Goal: Task Accomplishment & Management: Manage account settings

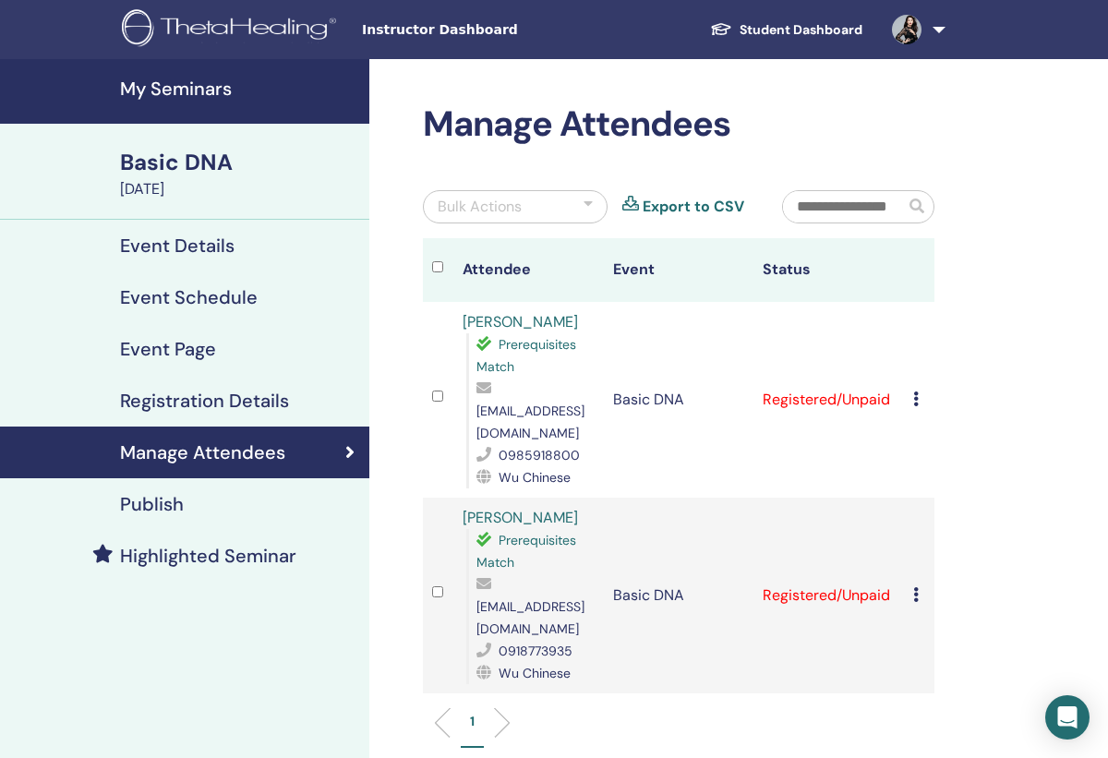
scroll to position [15, 0]
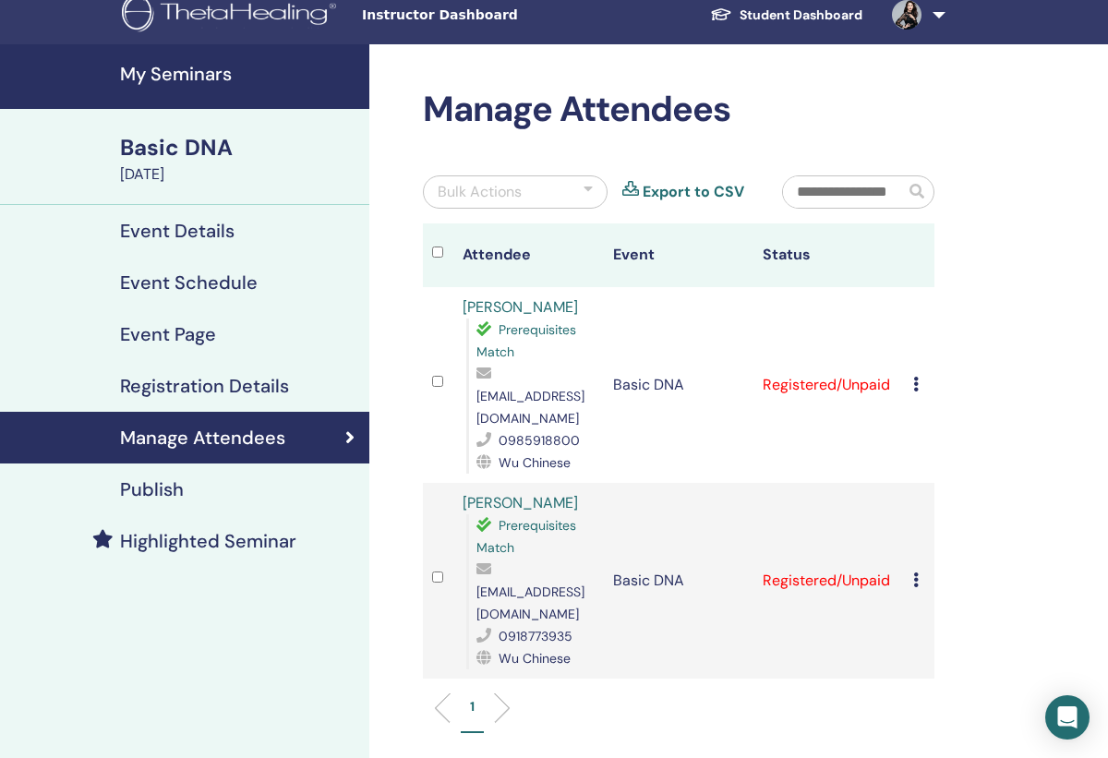
click at [777, 8] on link "Student Dashboard" at bounding box center [786, 15] width 182 height 34
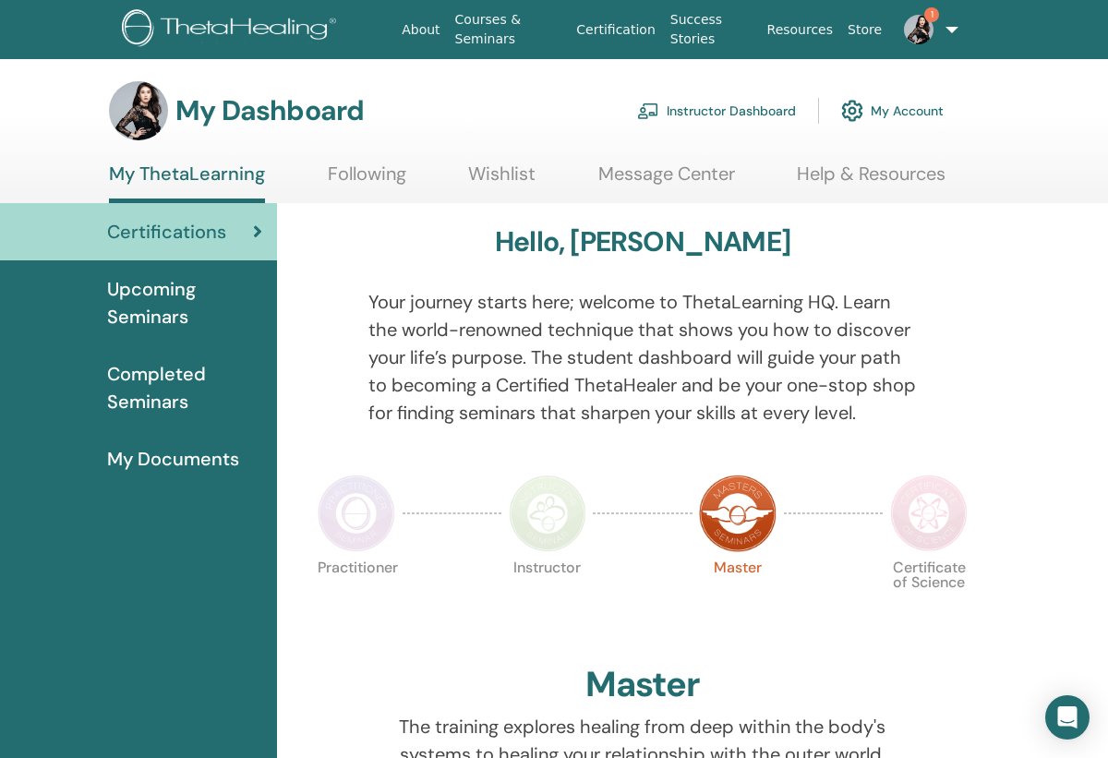
click at [726, 115] on link "Instructor Dashboard" at bounding box center [716, 111] width 159 height 41
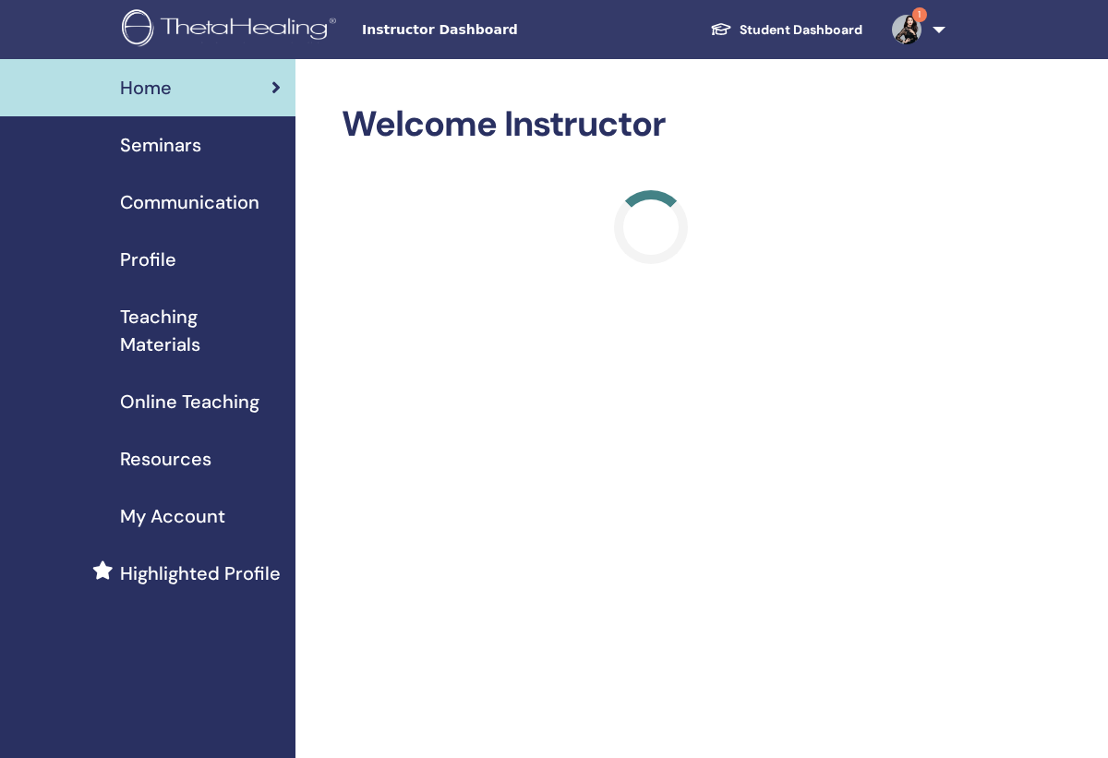
click at [152, 139] on span "Seminars" at bounding box center [160, 145] width 81 height 28
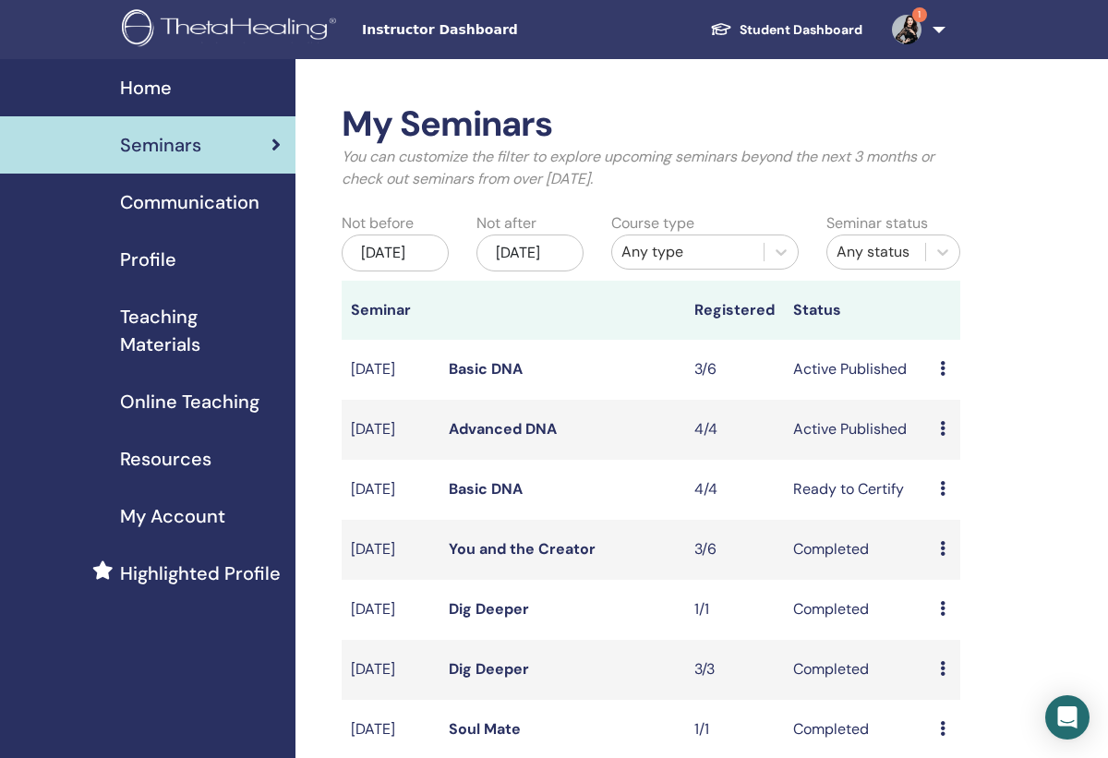
click at [489, 375] on link "Basic DNA" at bounding box center [486, 368] width 74 height 19
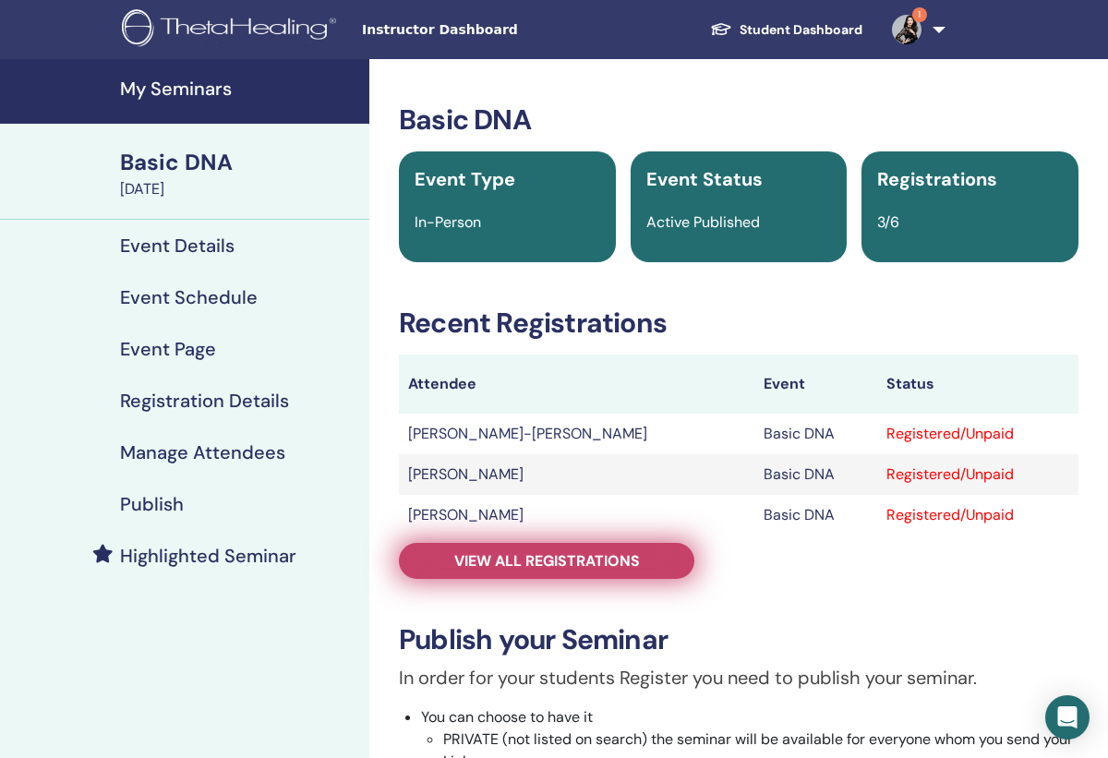
click at [599, 558] on span "View all registrations" at bounding box center [547, 560] width 186 height 19
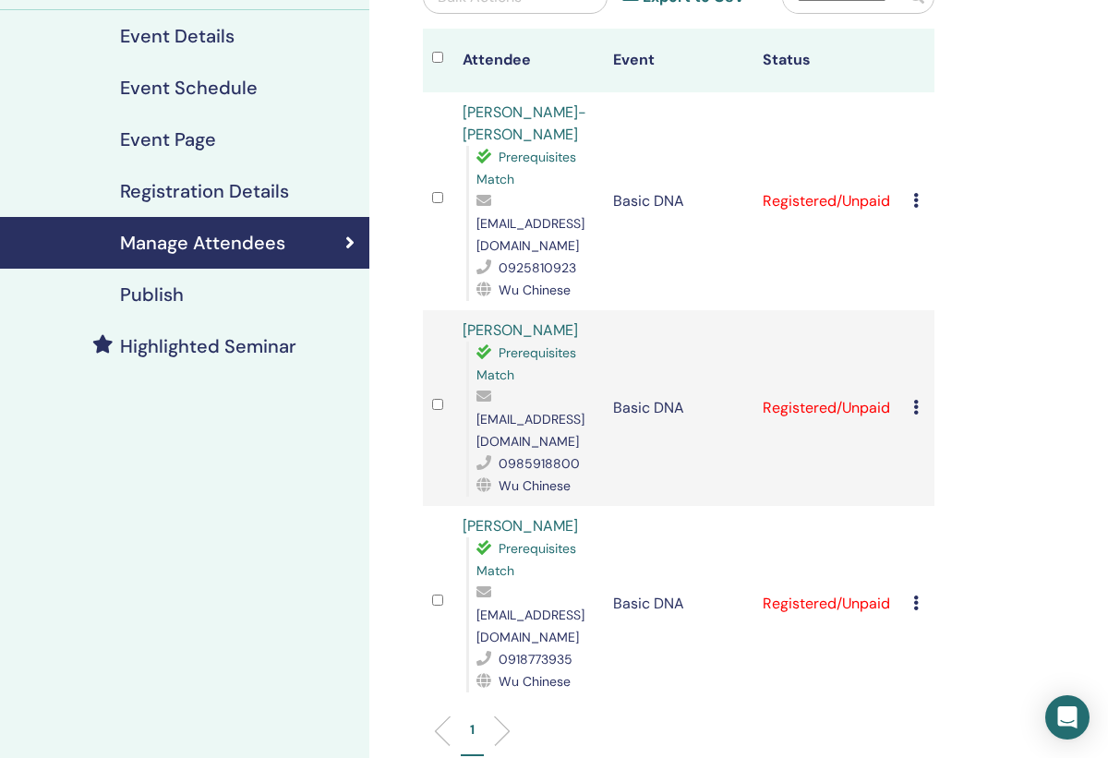
scroll to position [208, 0]
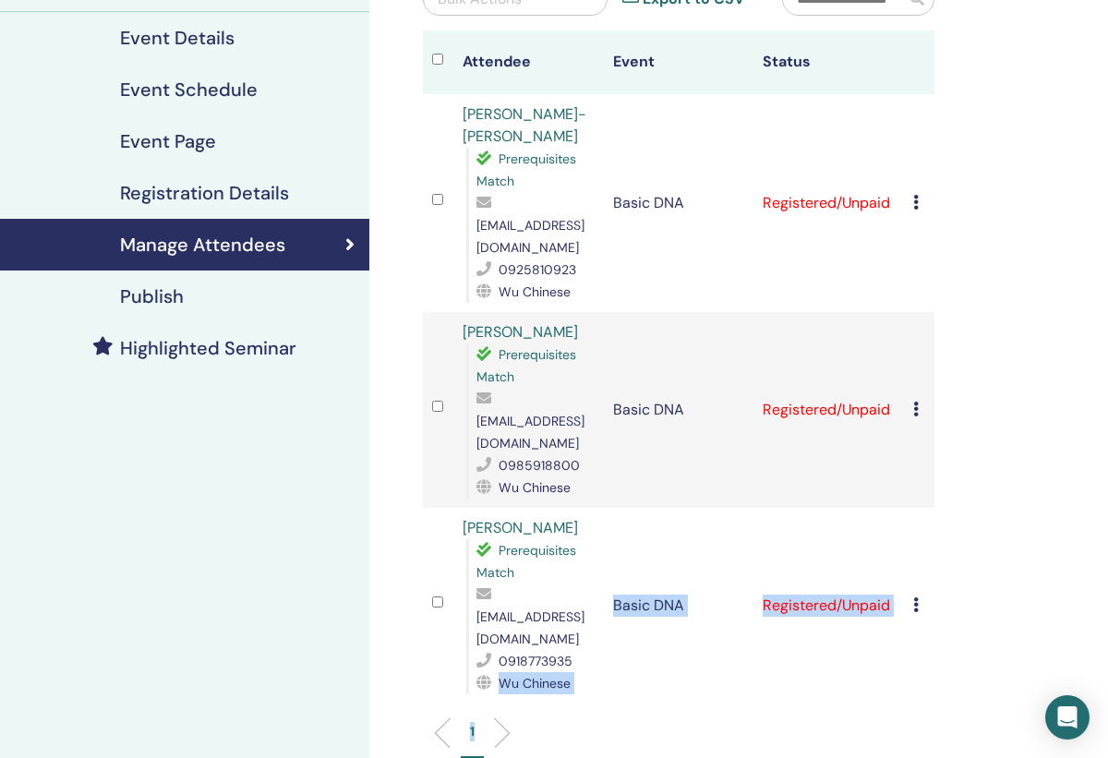
drag, startPoint x: 605, startPoint y: 602, endPoint x: 559, endPoint y: 610, distance: 46.8
click at [559, 610] on td "MING-YEN TSAI Prerequisites Match tsaimingyen07@gmail.com 0918773935 Wu Chinese" at bounding box center [528, 606] width 151 height 196
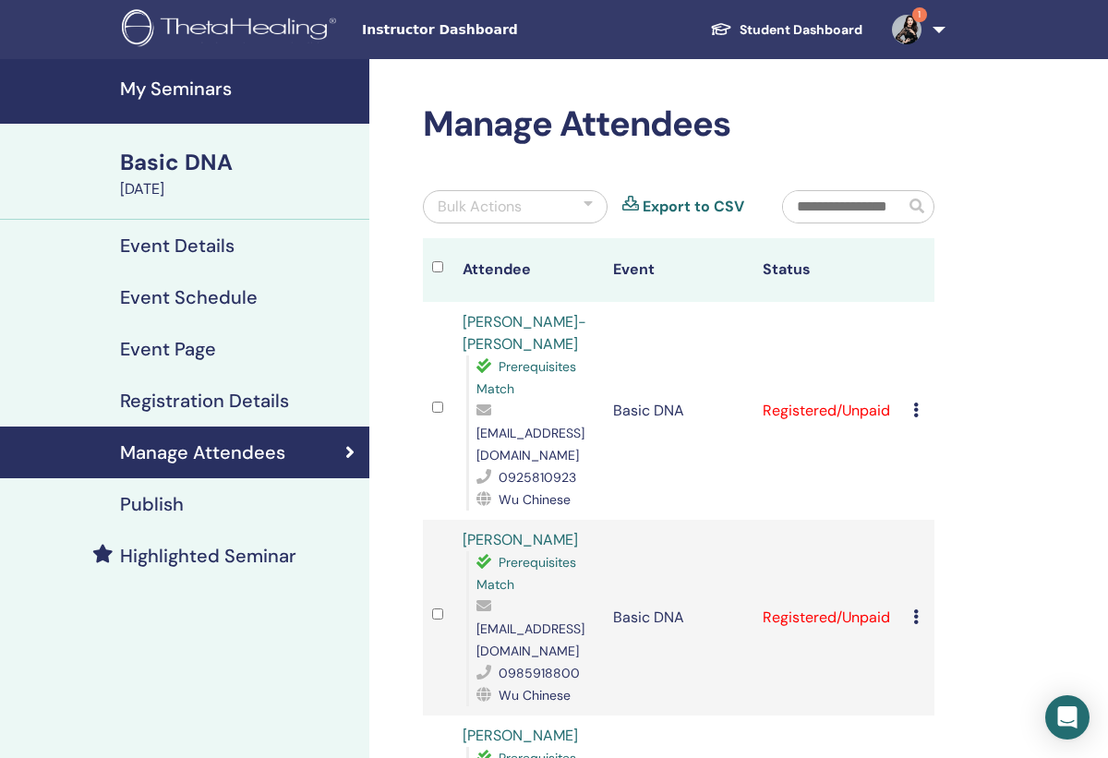
scroll to position [0, 0]
click at [809, 40] on link "Student Dashboard" at bounding box center [786, 30] width 182 height 34
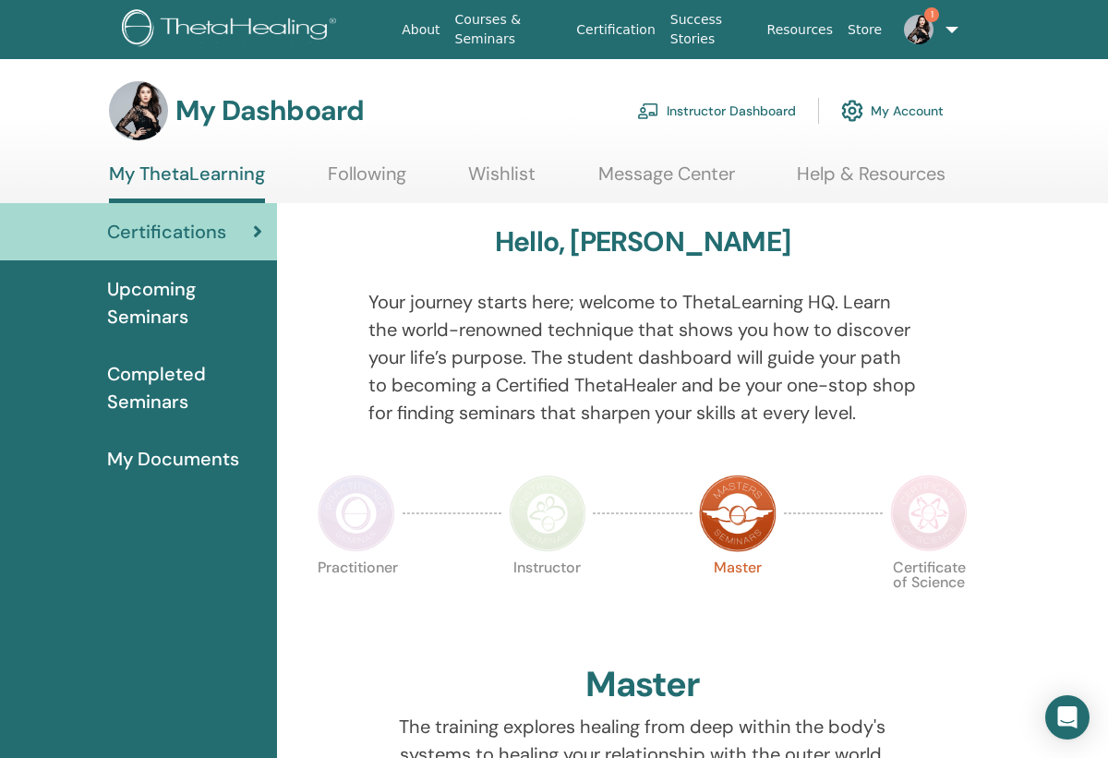
click at [717, 110] on link "Instructor Dashboard" at bounding box center [716, 111] width 159 height 41
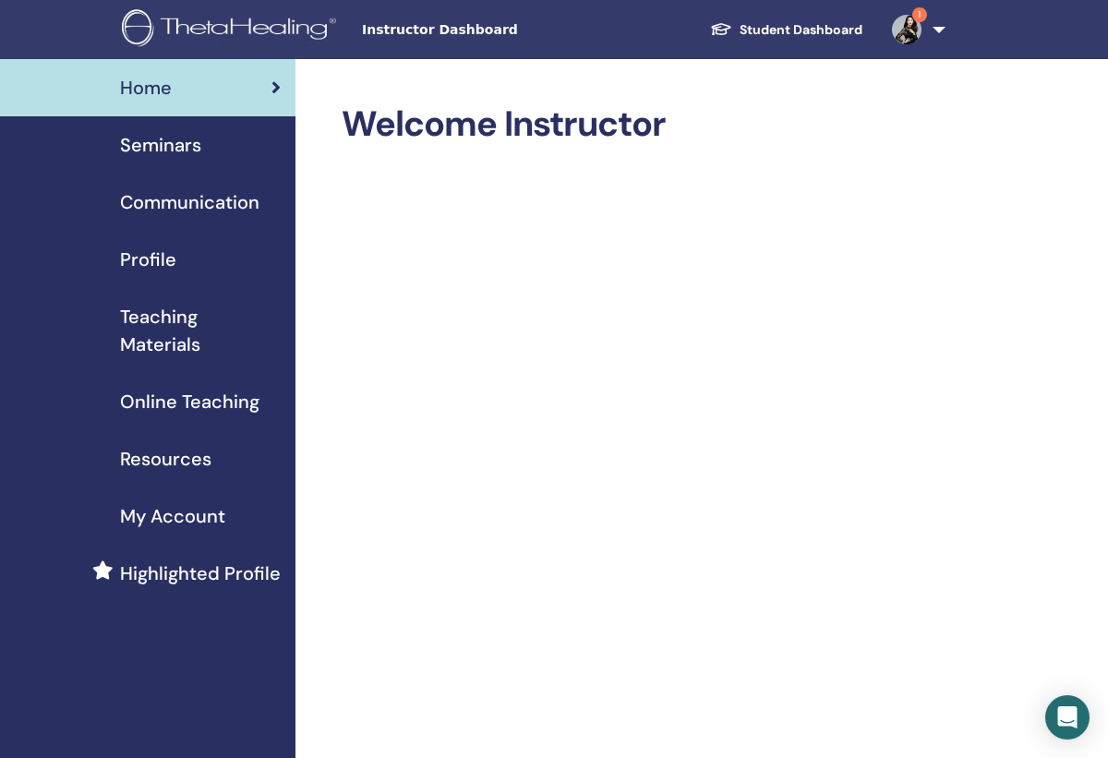
click at [161, 143] on span "Seminars" at bounding box center [160, 145] width 81 height 28
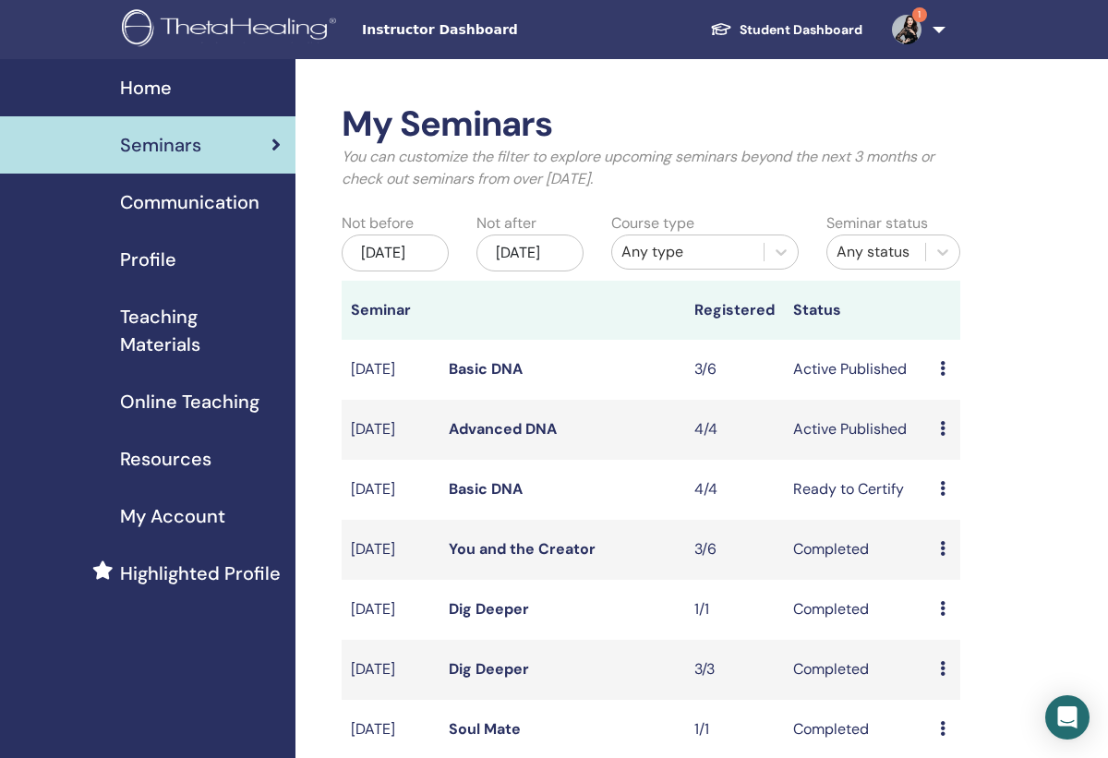
click at [465, 379] on link "Basic DNA" at bounding box center [486, 368] width 74 height 19
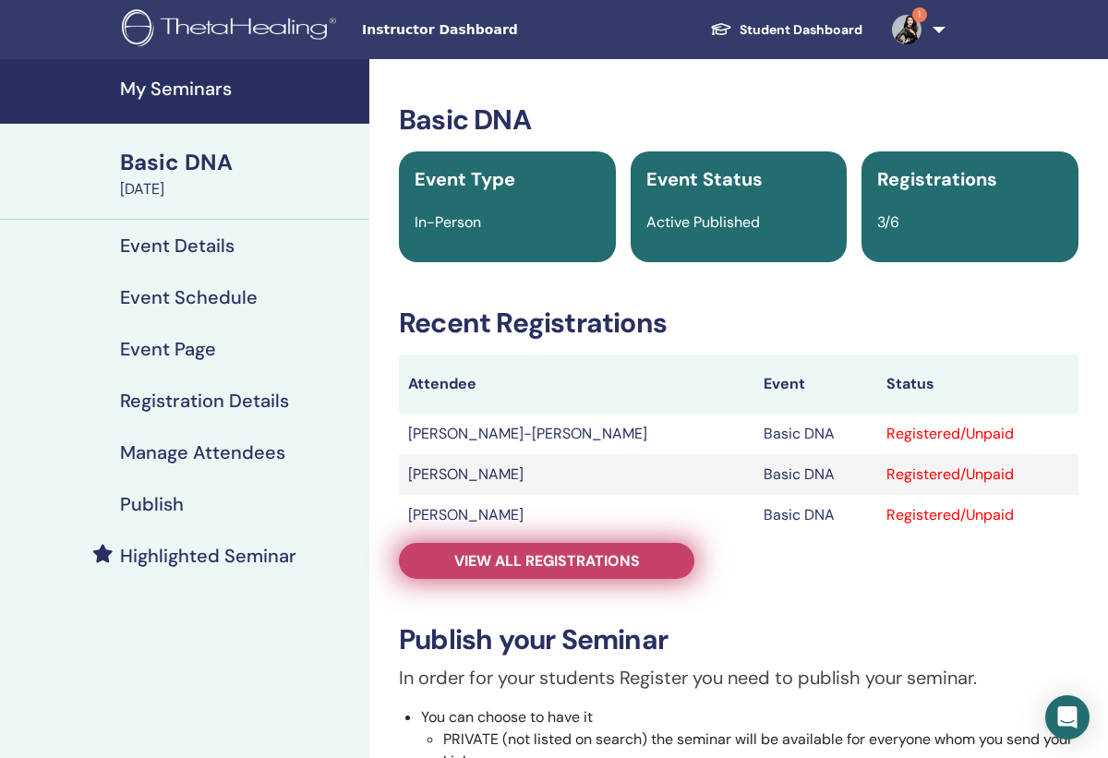
click at [524, 566] on span "View all registrations" at bounding box center [547, 560] width 186 height 19
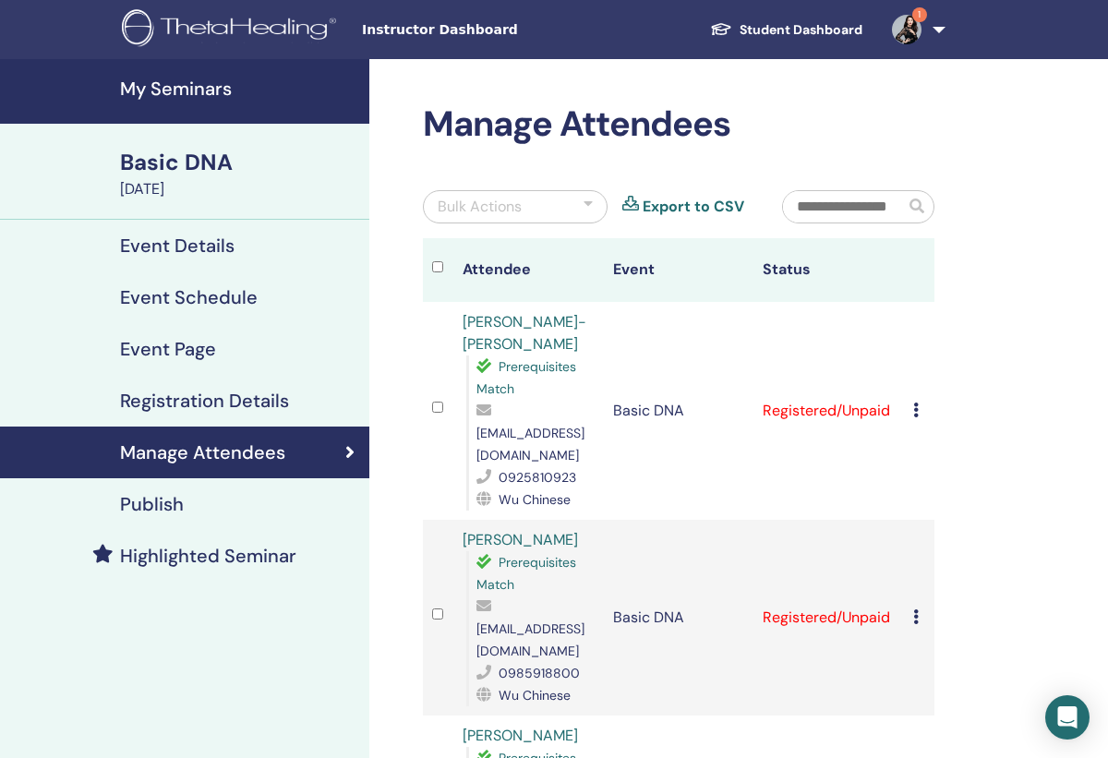
click at [907, 39] on img at bounding box center [907, 30] width 30 height 30
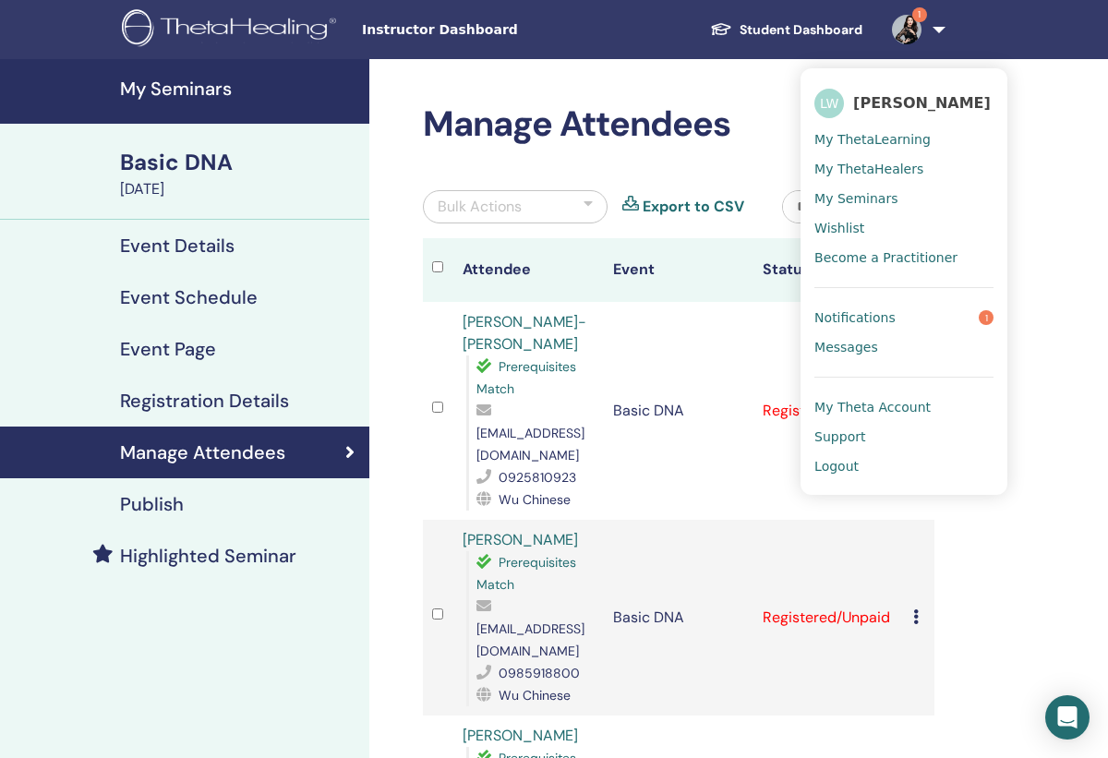
click at [917, 310] on link "Notifications 1" at bounding box center [904, 318] width 179 height 30
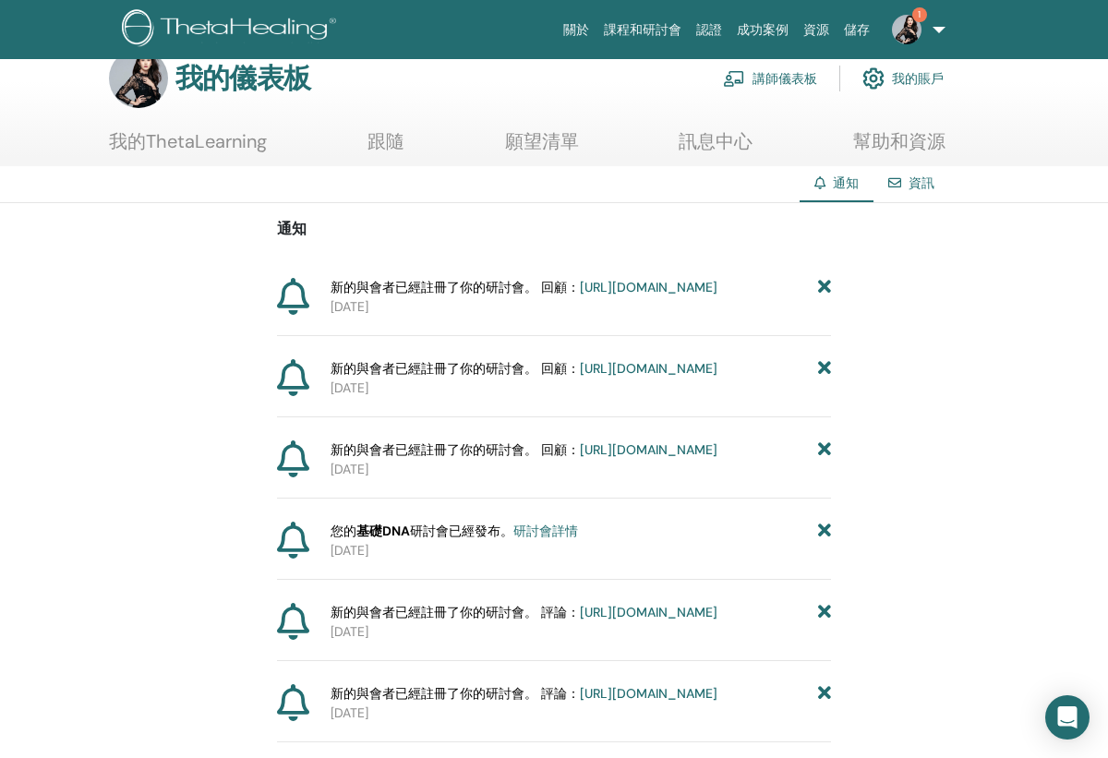
scroll to position [24, 0]
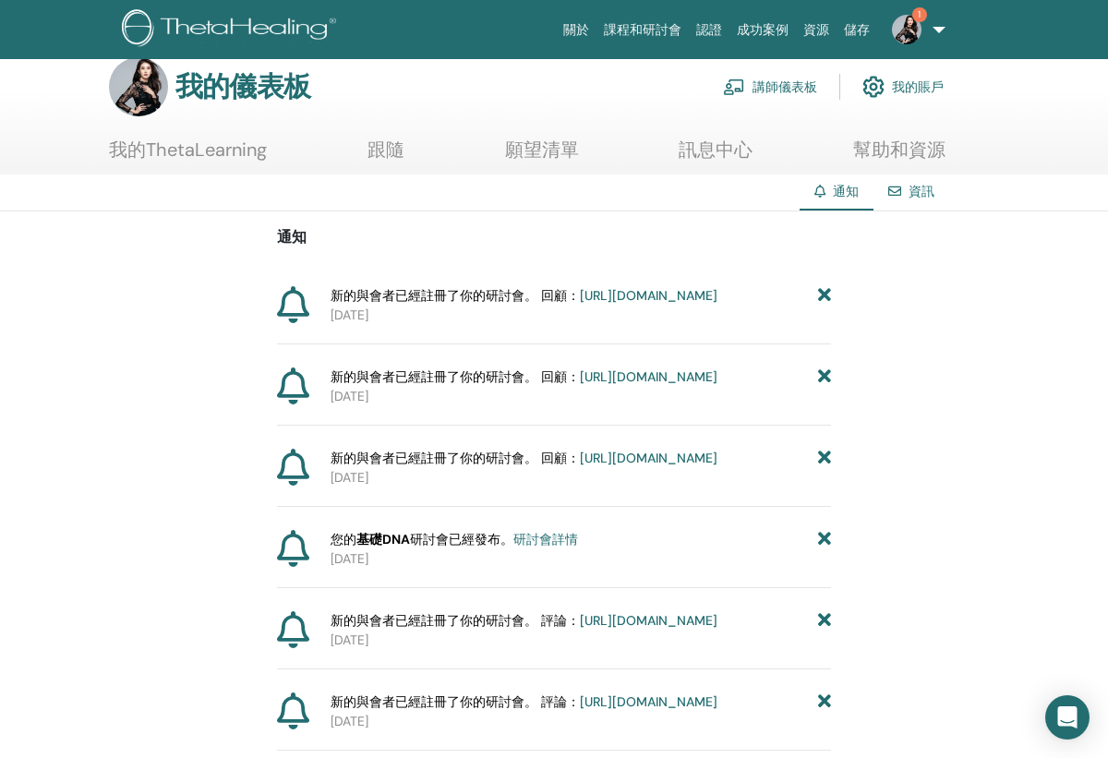
click at [580, 304] on link "https://member.thetahealing.com/instructor/seminar/374434/attendees" at bounding box center [649, 295] width 138 height 17
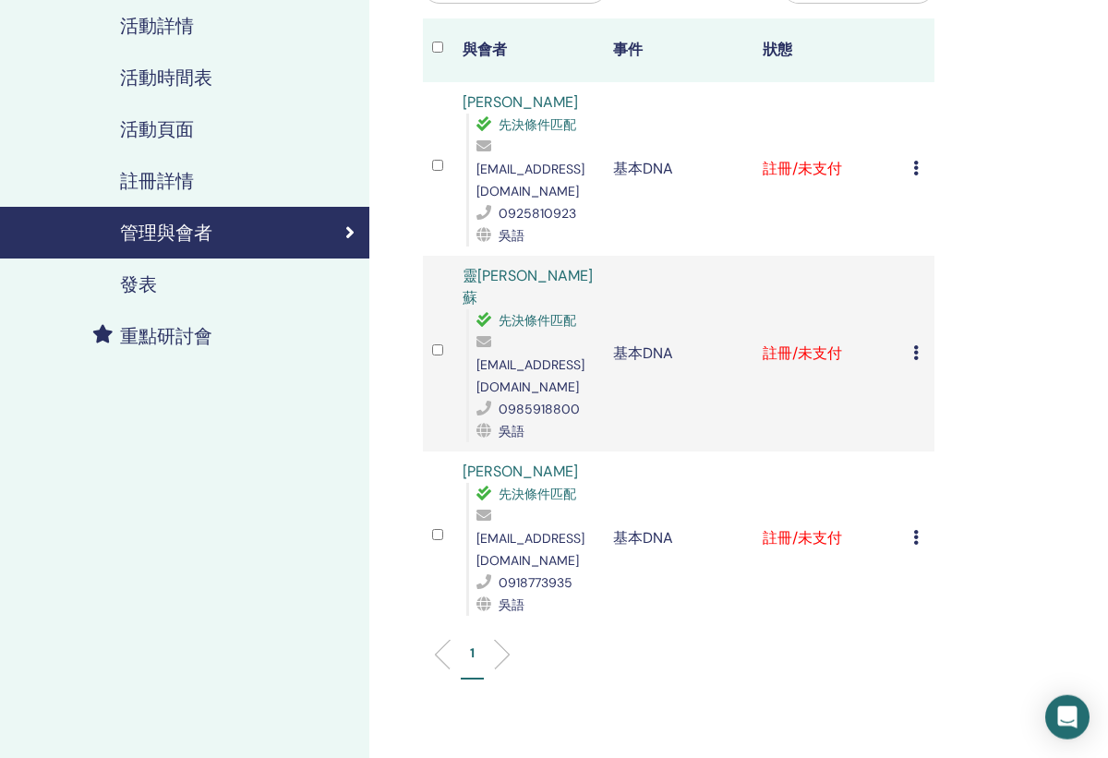
scroll to position [224, 0]
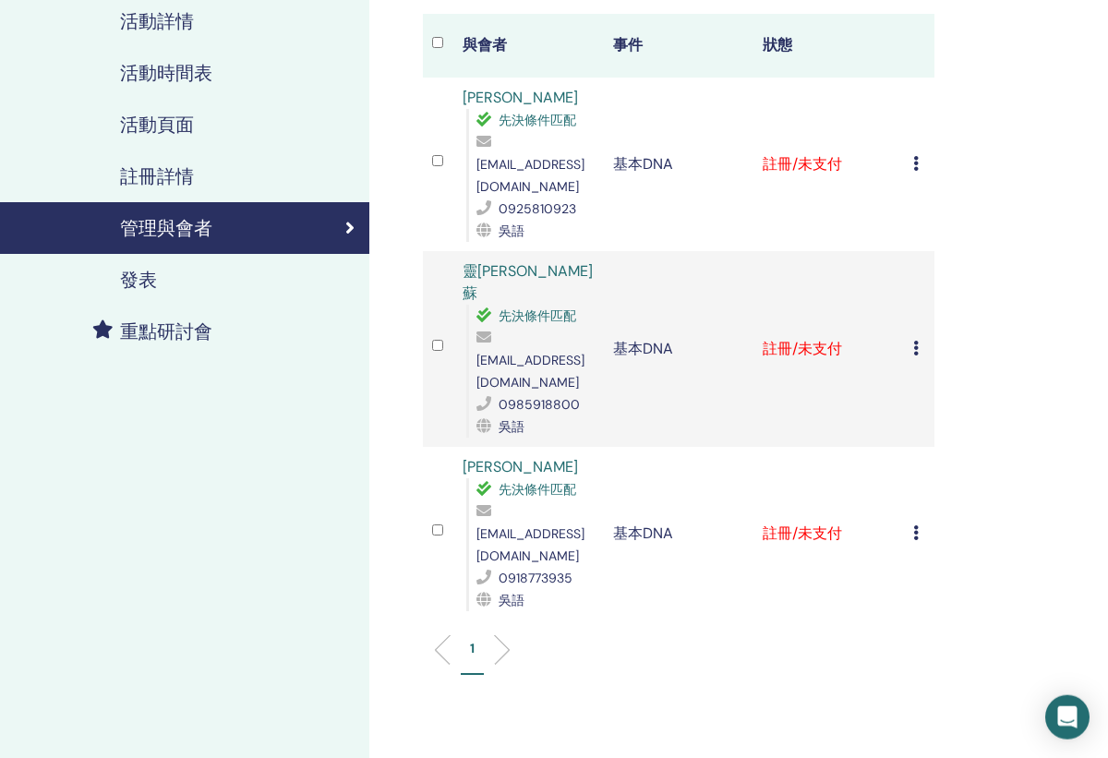
click at [494, 634] on li at bounding box center [494, 649] width 31 height 31
click at [447, 634] on li at bounding box center [449, 649] width 31 height 31
click at [501, 634] on li at bounding box center [494, 649] width 31 height 31
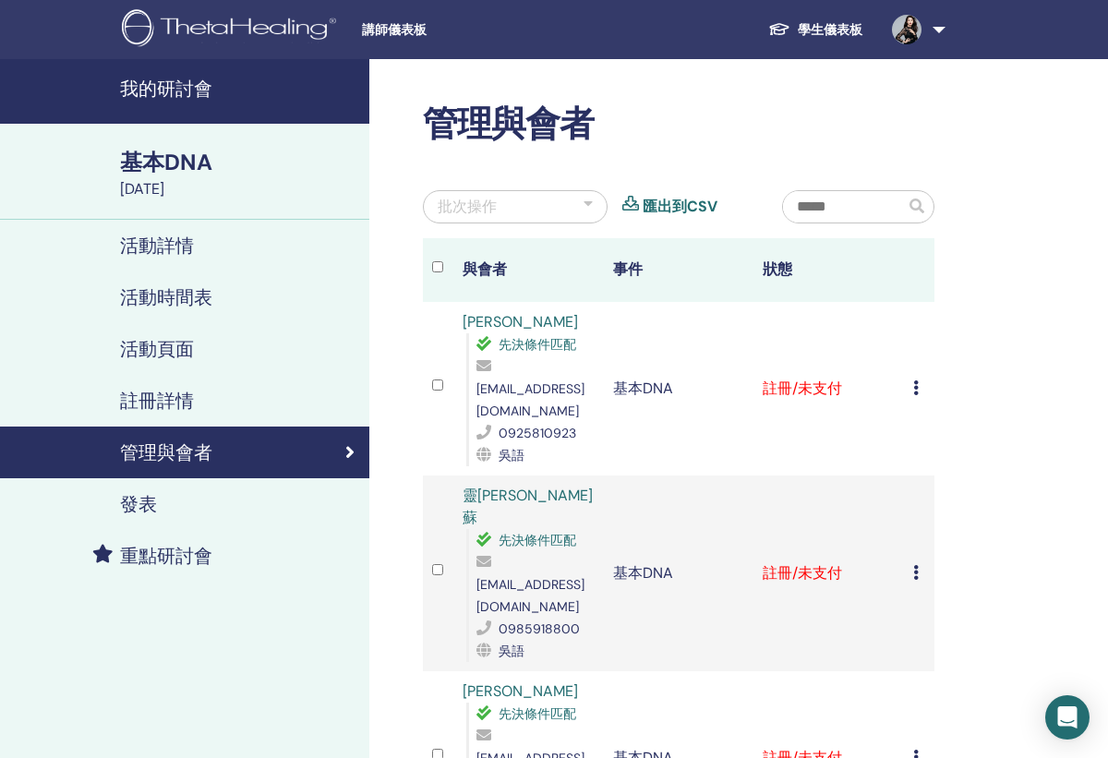
scroll to position [0, 0]
click at [819, 38] on link "學生儀表板" at bounding box center [816, 30] width 124 height 34
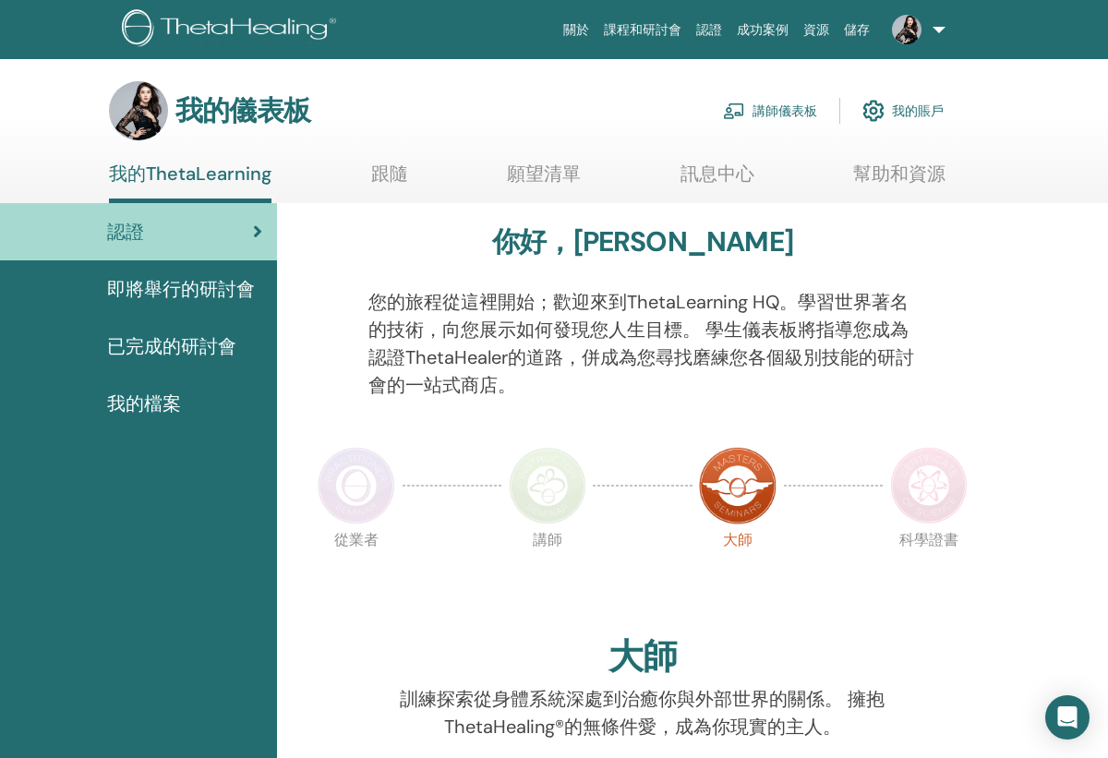
click at [769, 117] on link "講師儀表板" at bounding box center [770, 111] width 94 height 41
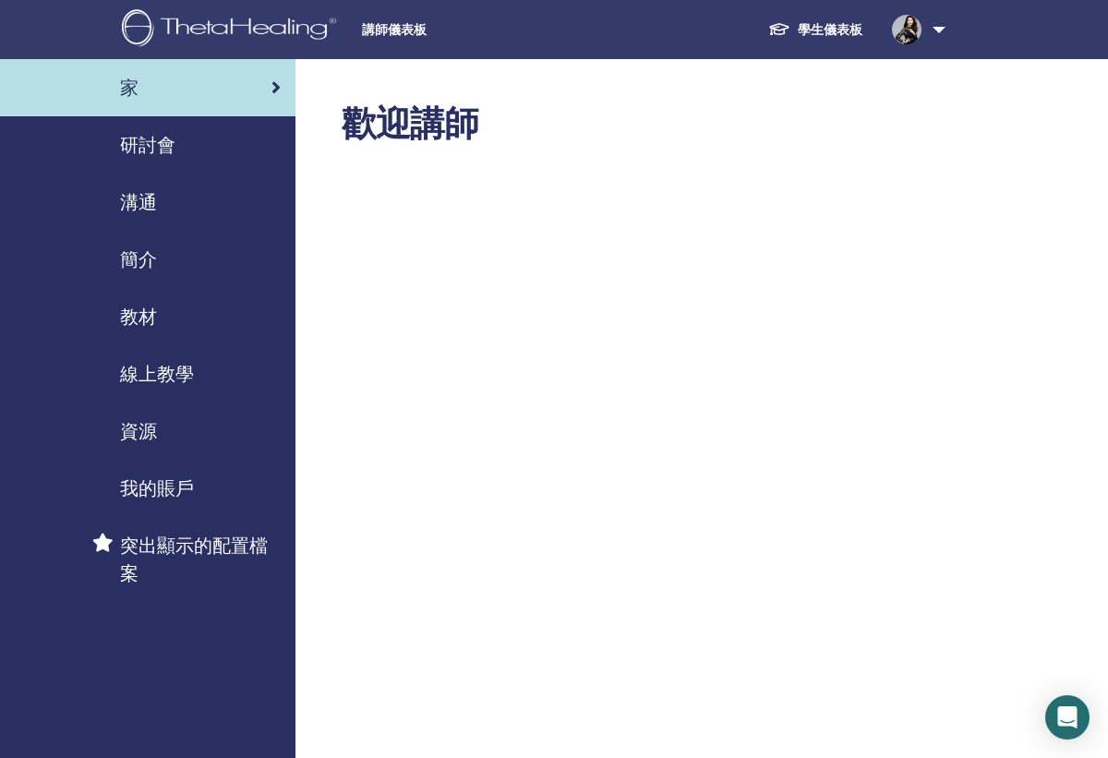
click at [211, 153] on div "研討會" at bounding box center [148, 145] width 266 height 28
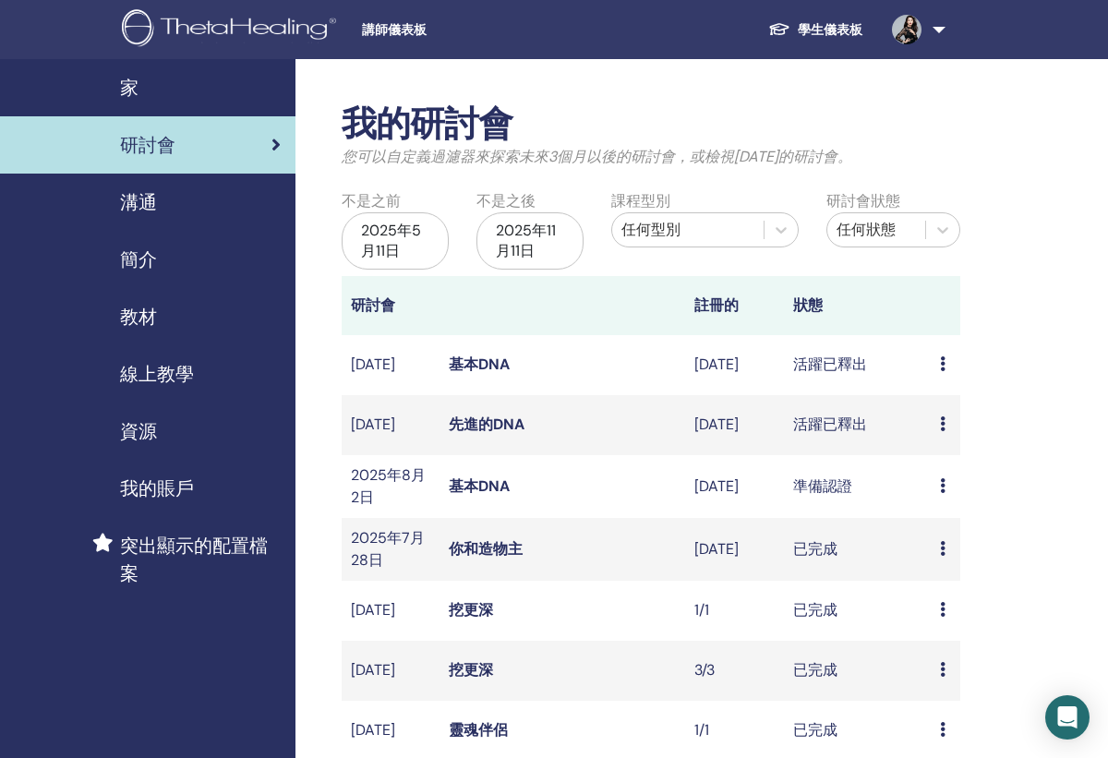
click at [485, 356] on link "基本DNA" at bounding box center [479, 364] width 61 height 19
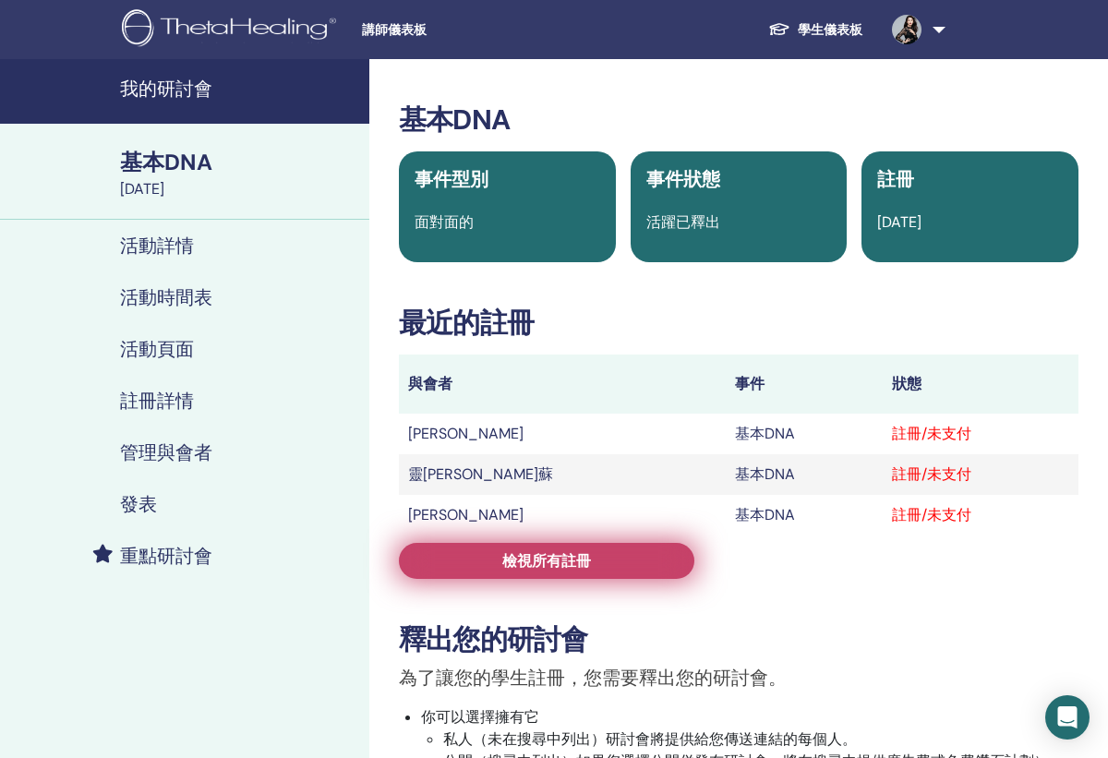
click at [547, 575] on link "檢視所有註冊" at bounding box center [547, 561] width 296 height 36
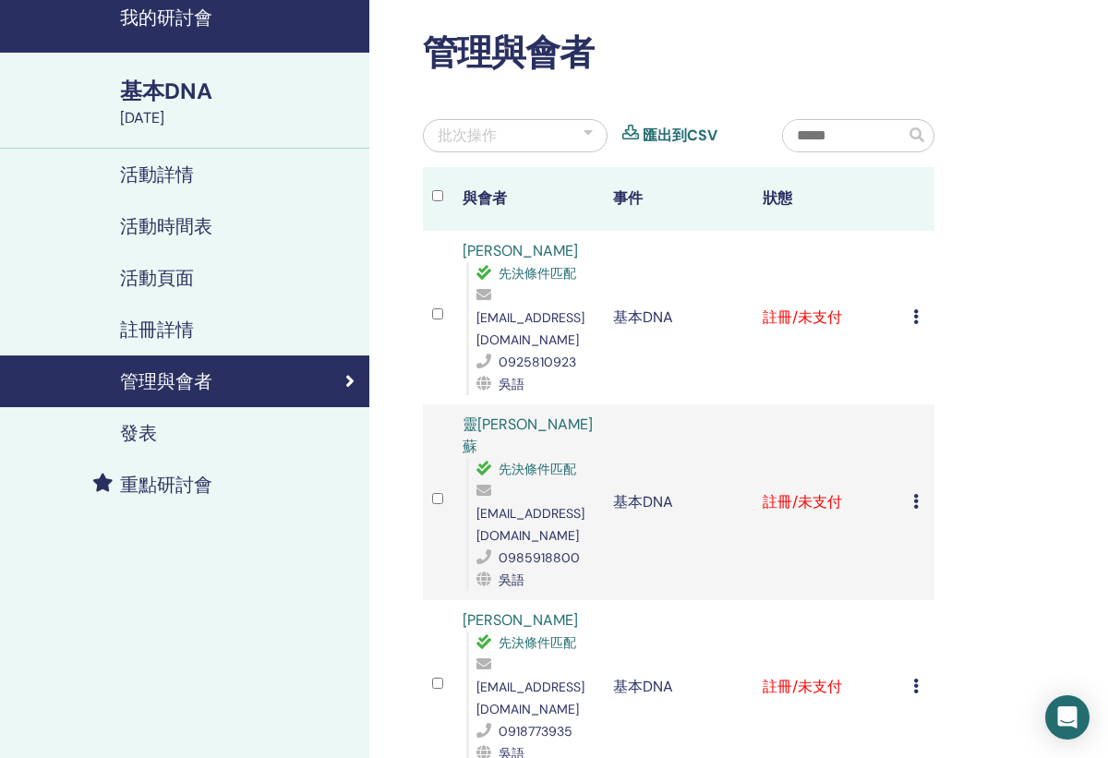
scroll to position [67, 0]
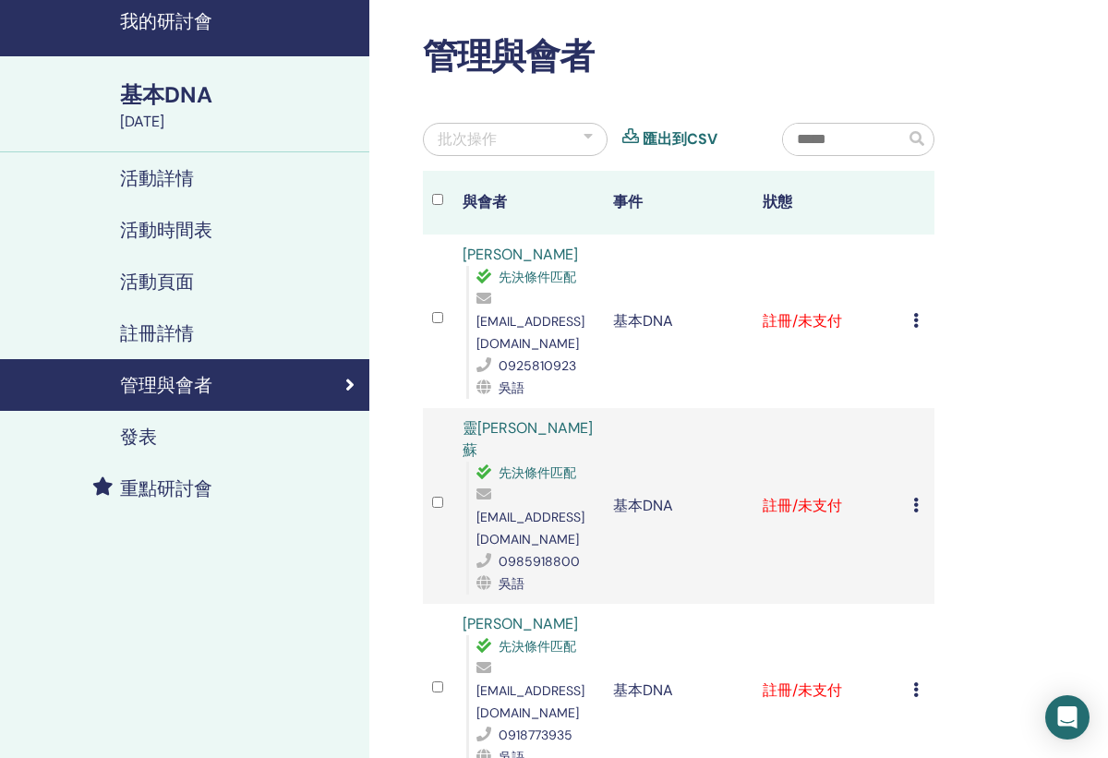
click at [156, 38] on link "我的研討會" at bounding box center [184, 24] width 369 height 65
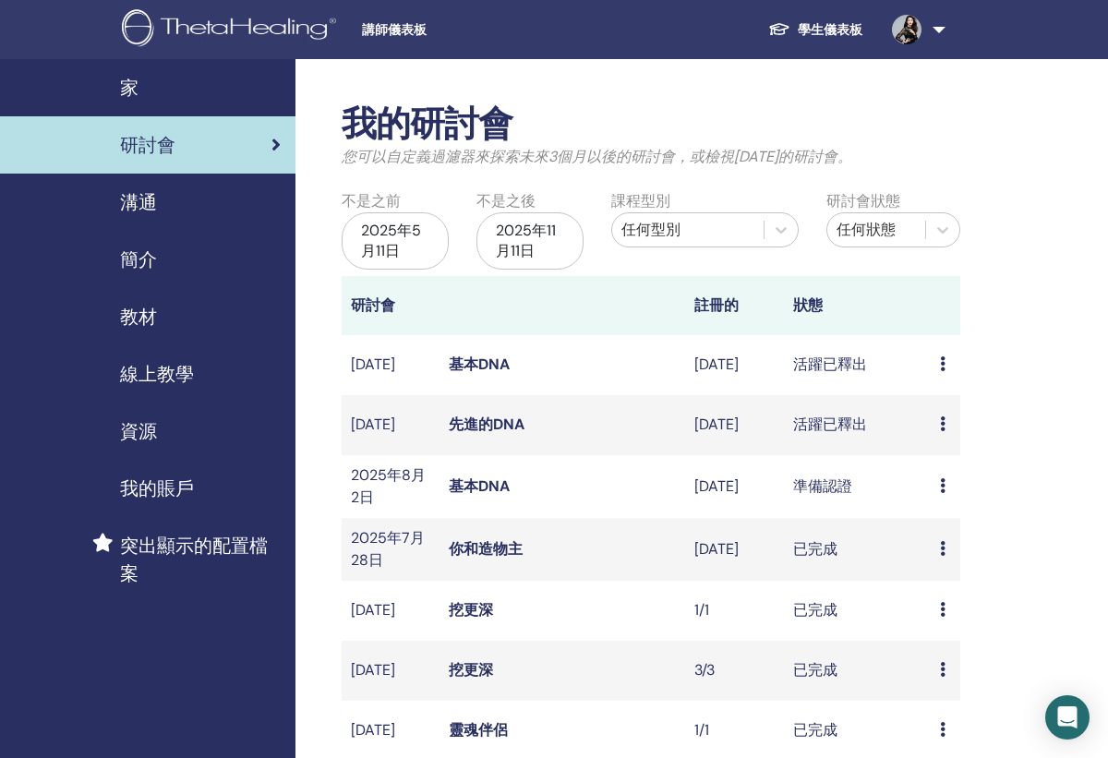
click at [480, 356] on link "基本DNA" at bounding box center [479, 364] width 61 height 19
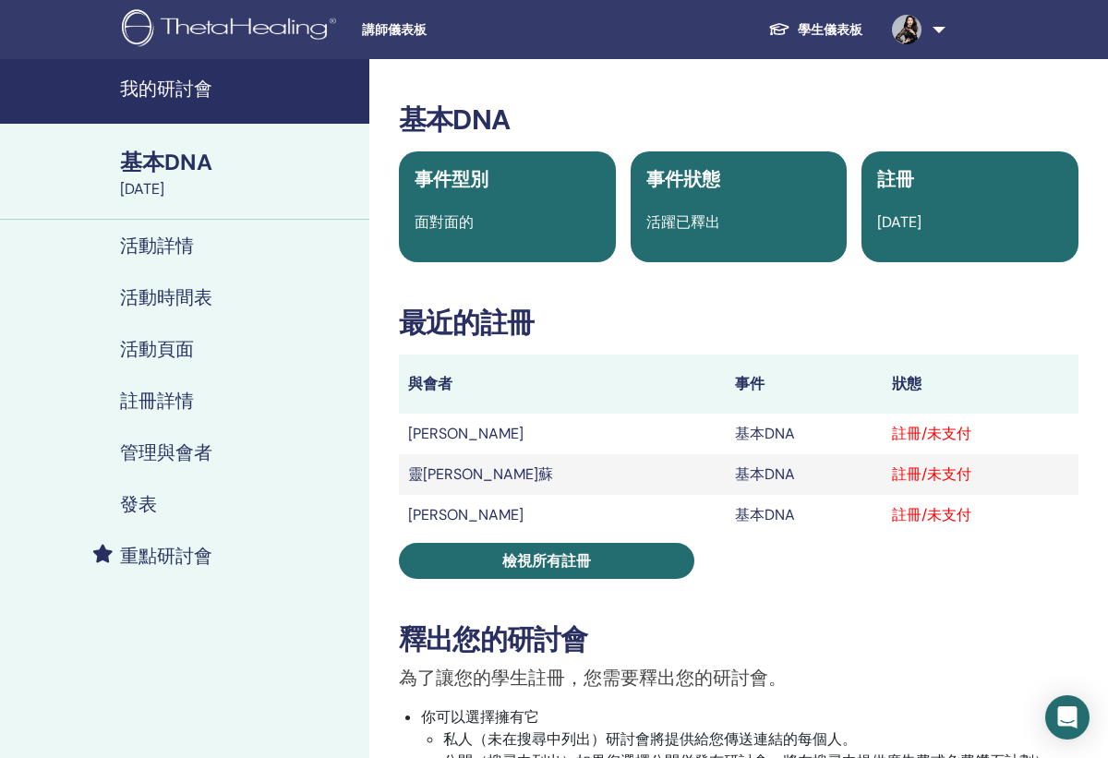
click at [938, 27] on link at bounding box center [915, 29] width 76 height 59
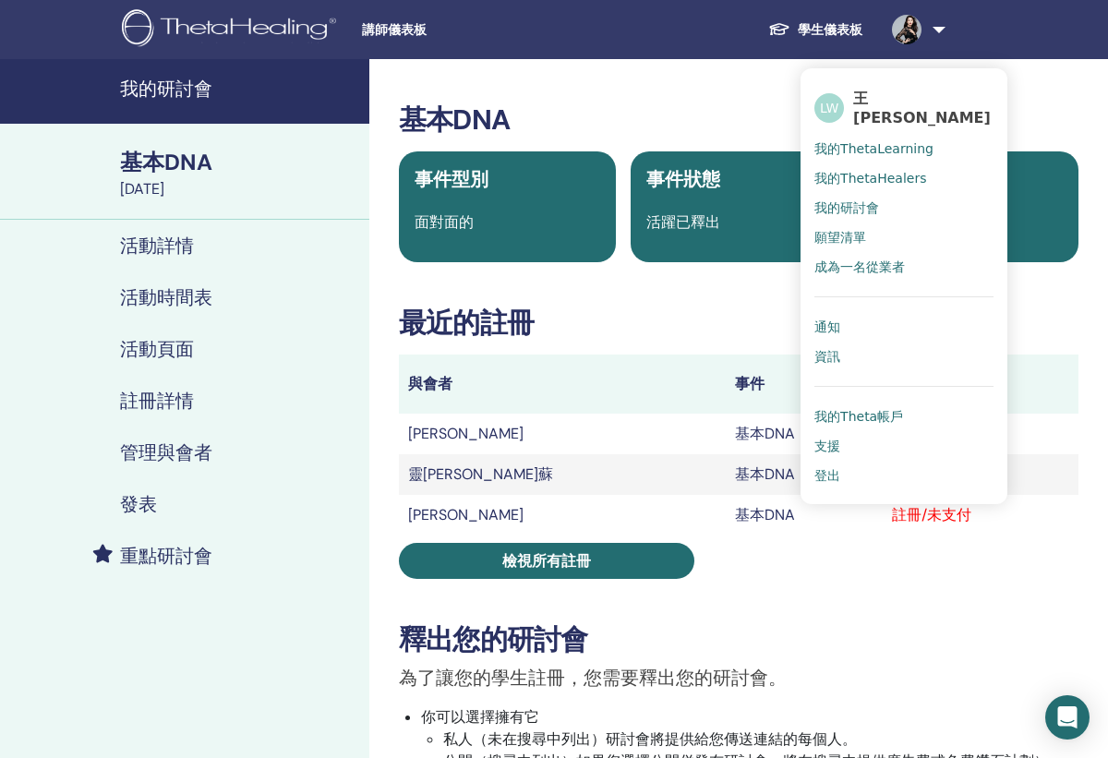
click at [600, 111] on h3 "基本DNA" at bounding box center [739, 119] width 680 height 33
